Goal: Task Accomplishment & Management: Use online tool/utility

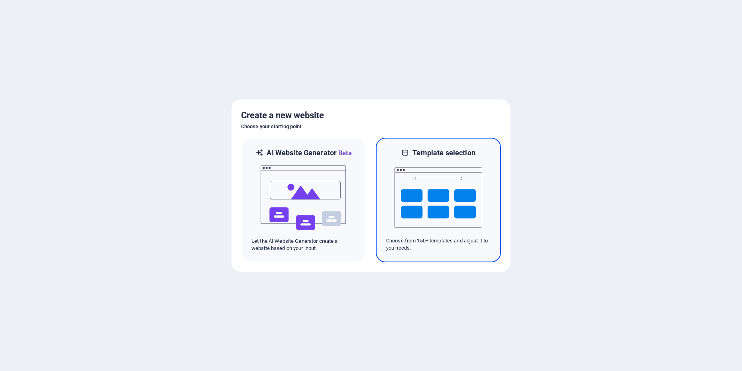
click at [436, 207] on img at bounding box center [438, 198] width 88 height 80
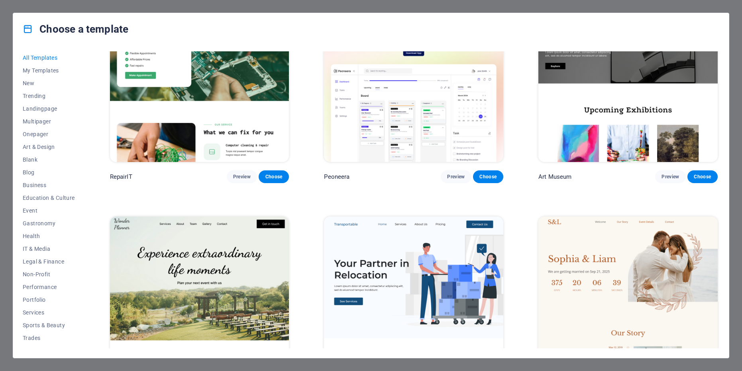
scroll to position [191, 0]
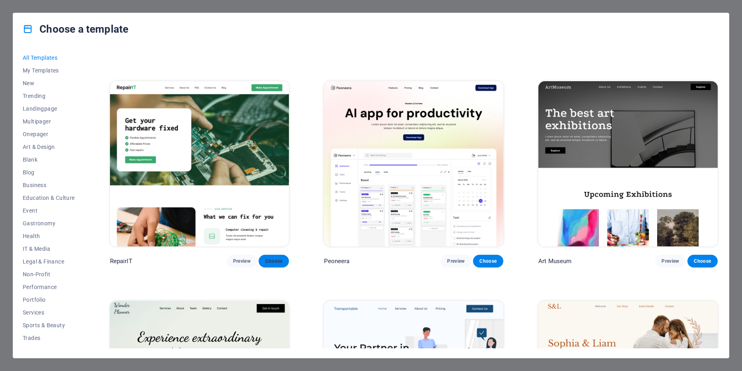
click at [278, 259] on span "Choose" at bounding box center [274, 261] width 18 height 6
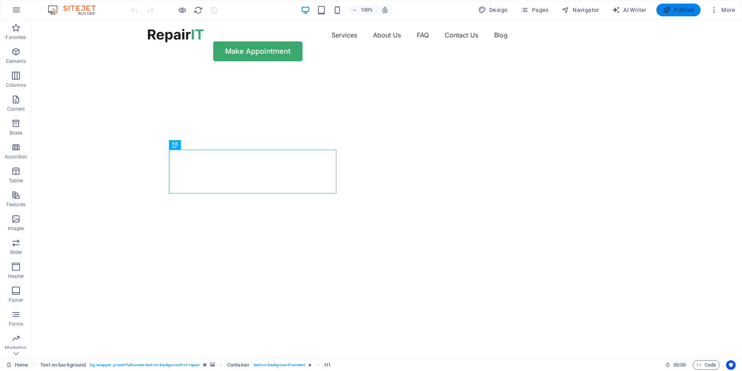
click at [688, 10] on span "Publish" at bounding box center [678, 10] width 31 height 8
